Goal: Find specific page/section: Find specific page/section

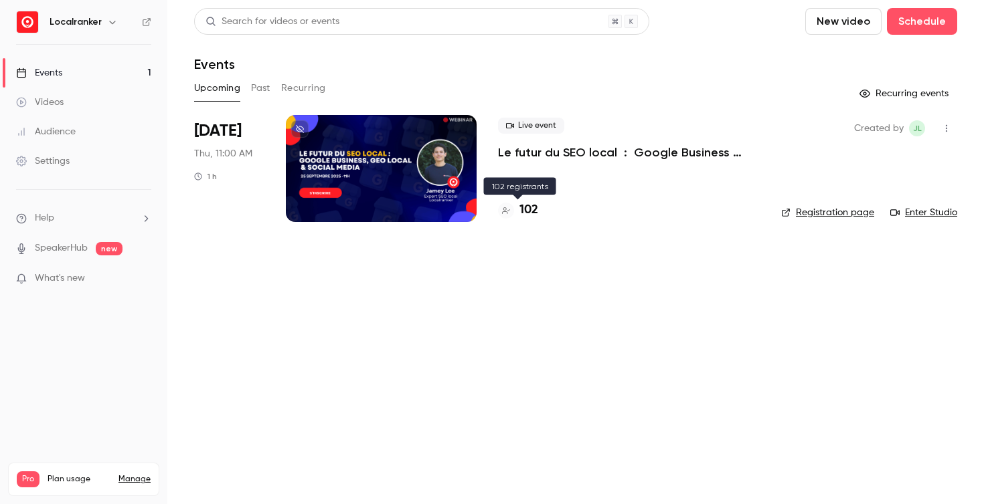
click at [527, 209] on h4 "102" at bounding box center [528, 210] width 19 height 18
